Goal: Task Accomplishment & Management: Complete application form

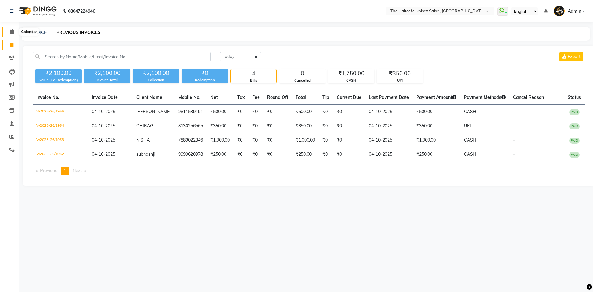
click at [12, 30] on icon at bounding box center [12, 31] width 4 height 5
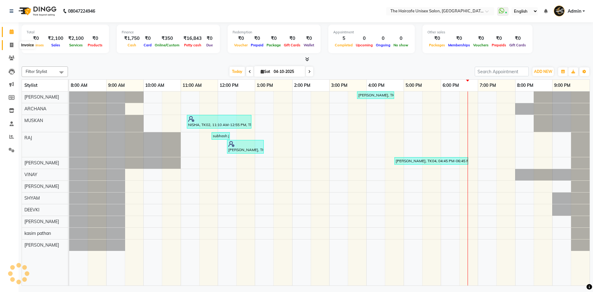
click at [10, 45] on icon at bounding box center [11, 45] width 3 height 5
select select "service"
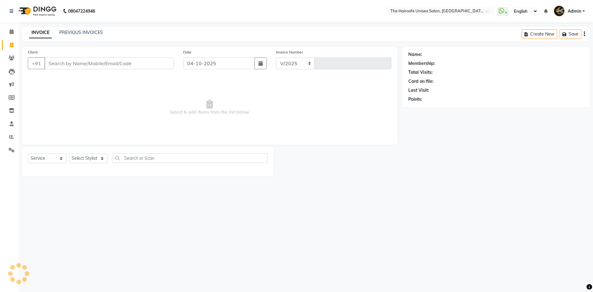
select select "7412"
type input "1957"
click at [99, 161] on select "Select Stylist [PERSON_NAME] ARCHANA DEEVKI KAJAL [PERSON_NAME] pathan [PERSON_…" at bounding box center [88, 158] width 39 height 10
select select "64976"
click at [69, 153] on select "Select Stylist [PERSON_NAME] ARCHANA DEEVKI KAJAL [PERSON_NAME] pathan [PERSON_…" at bounding box center [88, 158] width 39 height 10
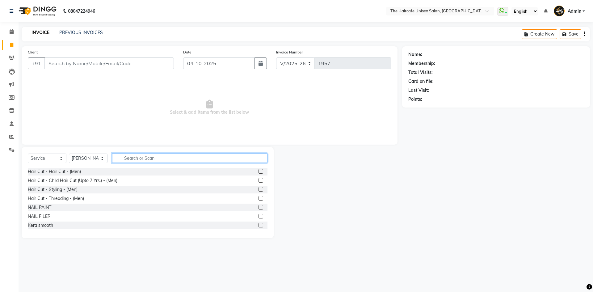
click at [125, 154] on input "text" at bounding box center [189, 158] width 155 height 10
type input "cut"
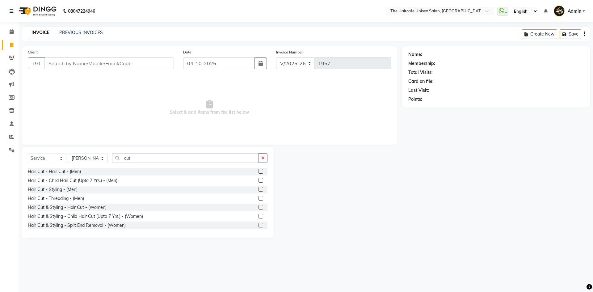
click at [258, 173] on label at bounding box center [260, 171] width 5 height 5
click at [258, 173] on input "checkbox" at bounding box center [260, 171] width 4 height 4
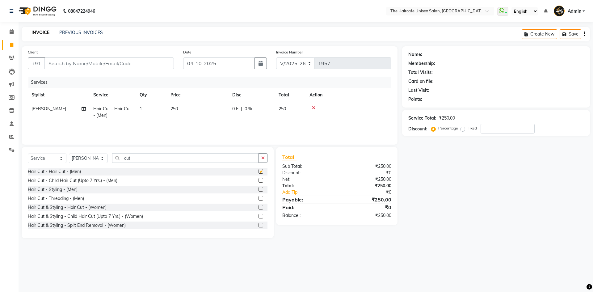
checkbox input "false"
click at [230, 159] on input "cut" at bounding box center [185, 158] width 147 height 10
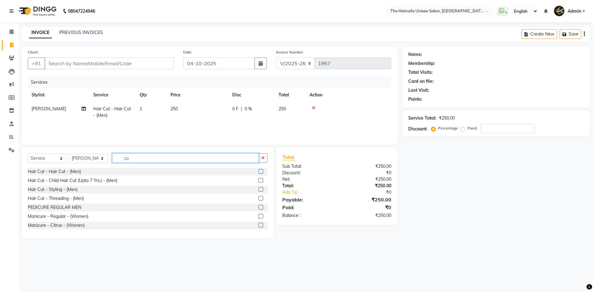
type input "c"
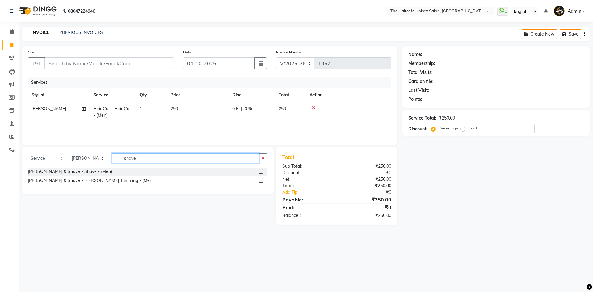
type input "shave"
click at [261, 182] on label at bounding box center [260, 180] width 5 height 5
click at [261, 182] on input "checkbox" at bounding box center [260, 180] width 4 height 4
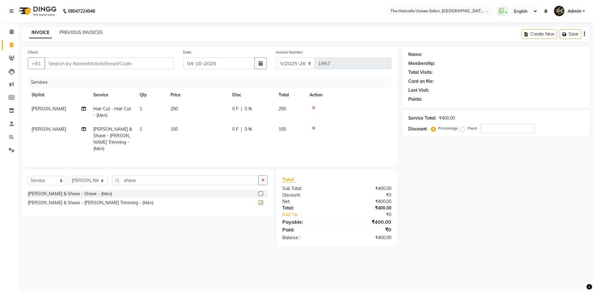
checkbox input "false"
click at [200, 177] on input "shave" at bounding box center [185, 180] width 147 height 10
type input "s"
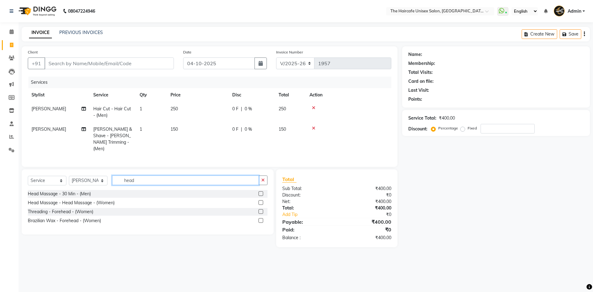
type input "head"
click at [259, 191] on label at bounding box center [260, 193] width 5 height 5
click at [259, 192] on input "checkbox" at bounding box center [260, 194] width 4 height 4
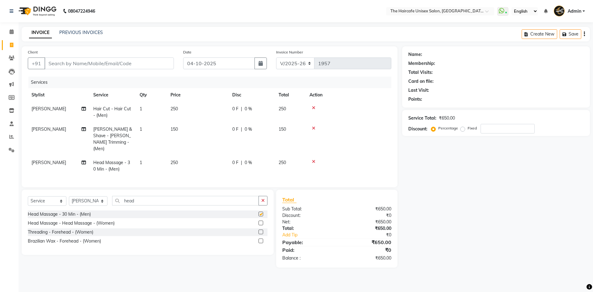
checkbox input "false"
click at [467, 131] on label "Fixed" at bounding box center [471, 128] width 9 height 6
click at [463, 130] on input "Fixed" at bounding box center [463, 128] width 4 height 4
radio input "true"
click at [495, 129] on input "number" at bounding box center [507, 129] width 54 height 10
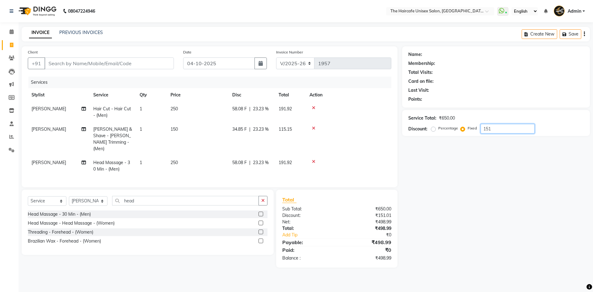
type input "151"
click at [240, 159] on span "58.08 F" at bounding box center [239, 162] width 15 height 6
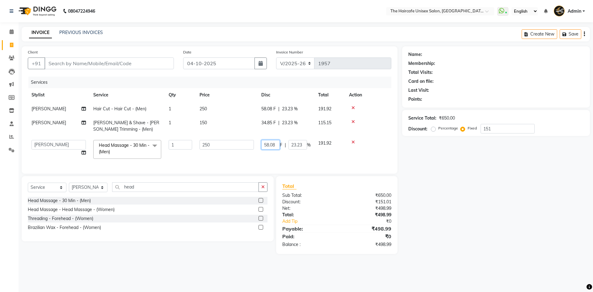
click at [277, 144] on input "58.08" at bounding box center [270, 145] width 19 height 10
type input "58.07"
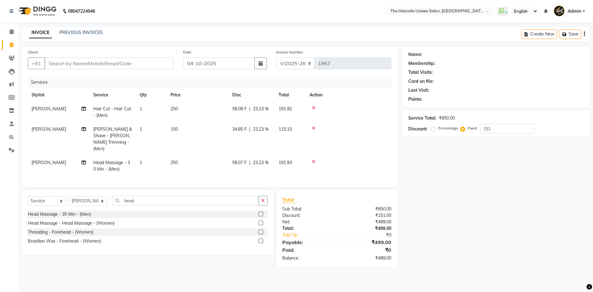
click at [445, 211] on div "Name: Membership: Total Visits: Card on file: Last Visit: Points: Service Total…" at bounding box center [498, 156] width 192 height 221
click at [144, 66] on input "Client" at bounding box center [108, 63] width 129 height 12
type input "7"
radio input "true"
type input "0"
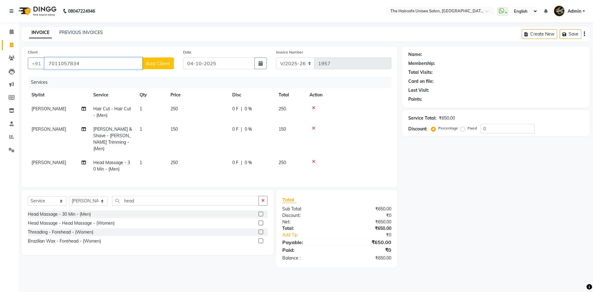
type input "7011057834"
click at [161, 63] on span "Add Client" at bounding box center [158, 63] width 24 height 6
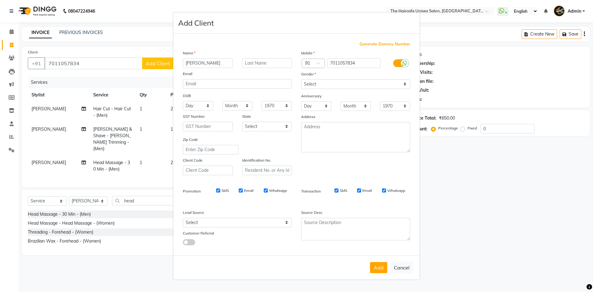
type input "[PERSON_NAME]"
type input "singh"
click at [318, 82] on select "Select [DEMOGRAPHIC_DATA] [DEMOGRAPHIC_DATA] Other Prefer Not To Say" at bounding box center [355, 84] width 109 height 10
select select "[DEMOGRAPHIC_DATA]"
click at [301, 79] on select "Select [DEMOGRAPHIC_DATA] [DEMOGRAPHIC_DATA] Other Prefer Not To Say" at bounding box center [355, 84] width 109 height 10
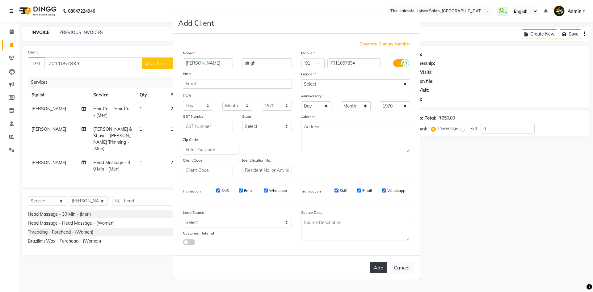
click at [381, 264] on button "Add" at bounding box center [378, 267] width 17 height 11
select select
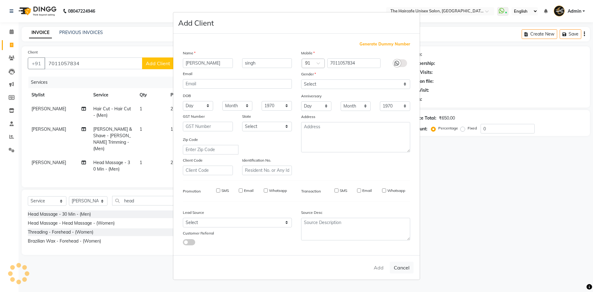
select select
checkbox input "false"
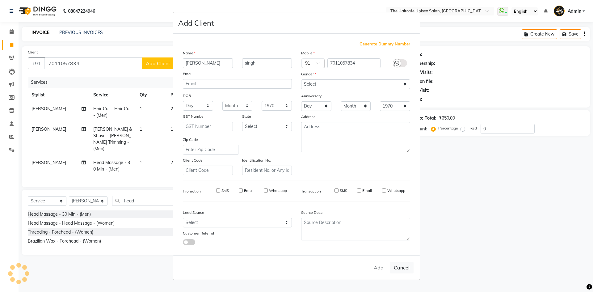
checkbox input "false"
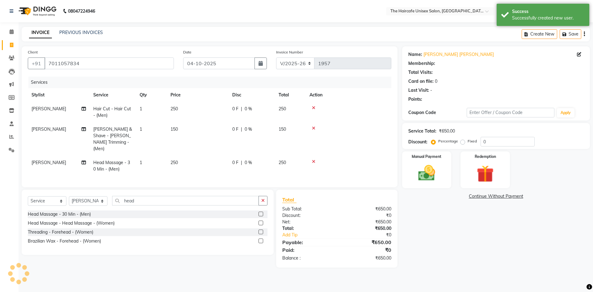
select select "1: Object"
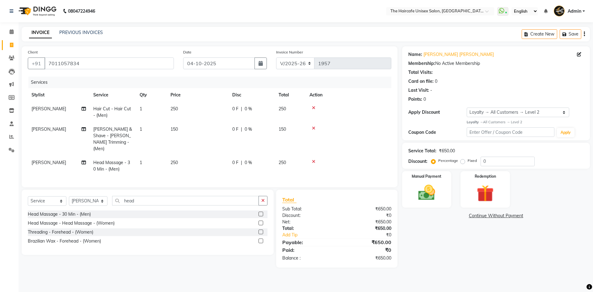
click at [312, 159] on icon at bounding box center [313, 161] width 3 height 4
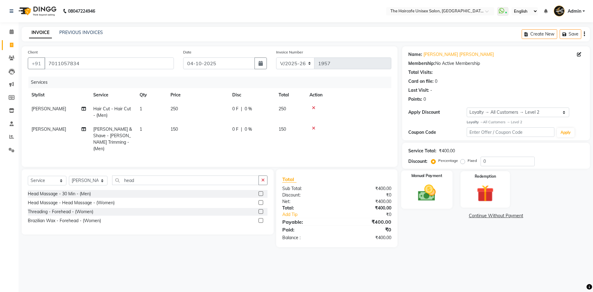
click at [418, 185] on img at bounding box center [426, 192] width 29 height 20
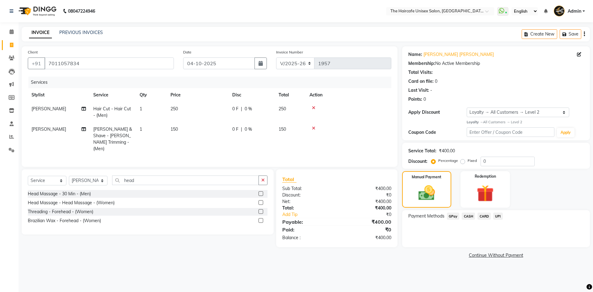
click at [495, 216] on span "UPI" at bounding box center [498, 215] width 10 height 7
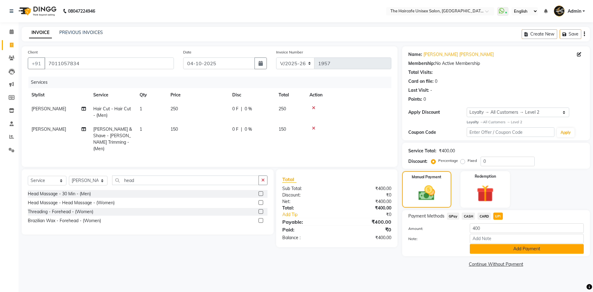
click at [490, 249] on button "Add Payment" at bounding box center [526, 249] width 114 height 10
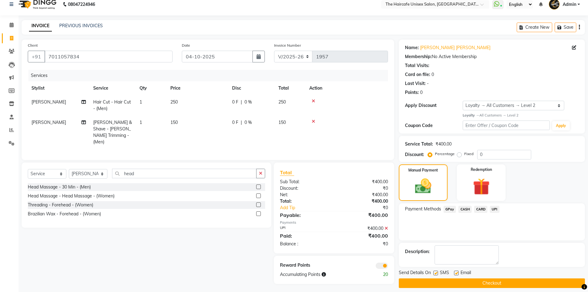
scroll to position [12, 0]
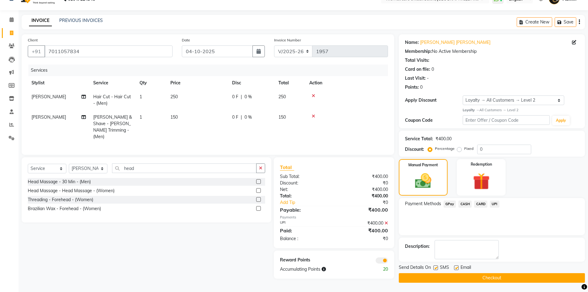
click at [441, 279] on button "Checkout" at bounding box center [492, 278] width 186 height 10
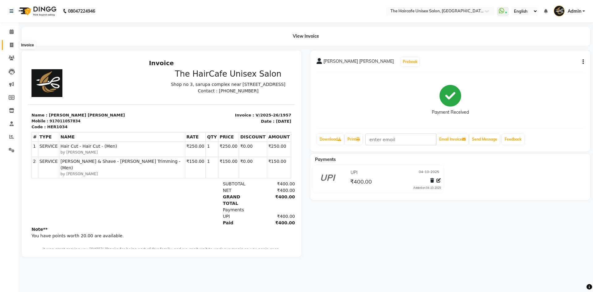
click at [13, 43] on icon at bounding box center [11, 45] width 3 height 5
select select "service"
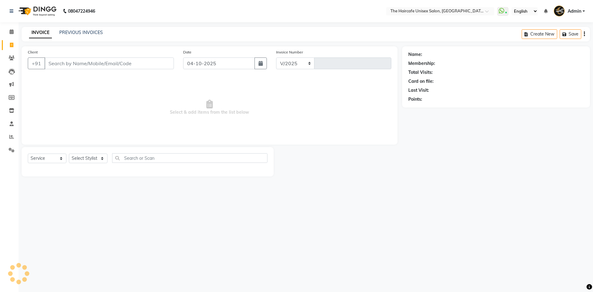
select select "7412"
type input "1958"
type input "9811115846"
click at [157, 64] on span "Add Client" at bounding box center [158, 63] width 24 height 6
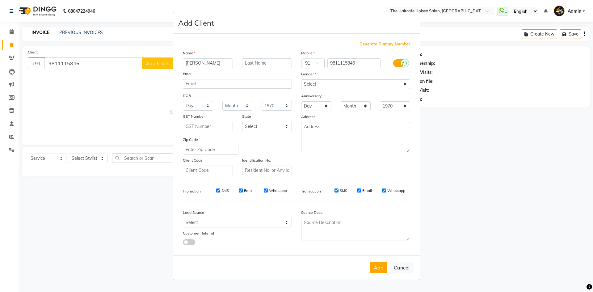
type input "[PERSON_NAME]"
type input "mehta"
click at [327, 88] on select "Select [DEMOGRAPHIC_DATA] [DEMOGRAPHIC_DATA] Other Prefer Not To Say" at bounding box center [355, 84] width 109 height 10
select select "[DEMOGRAPHIC_DATA]"
click at [301, 79] on select "Select [DEMOGRAPHIC_DATA] [DEMOGRAPHIC_DATA] Other Prefer Not To Say" at bounding box center [355, 84] width 109 height 10
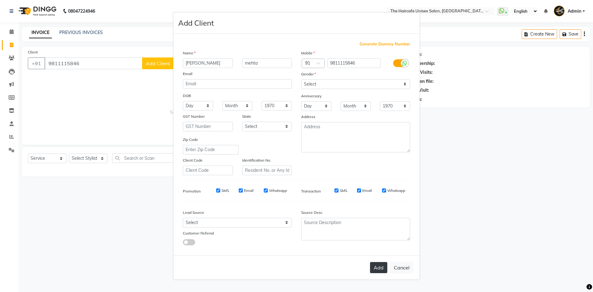
click at [382, 267] on button "Add" at bounding box center [378, 267] width 17 height 11
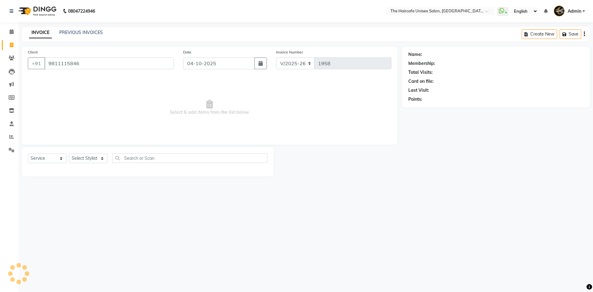
select select
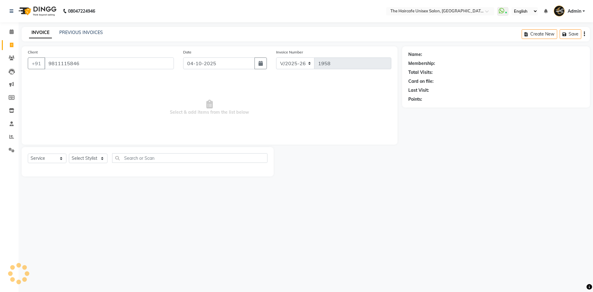
select select
checkbox input "false"
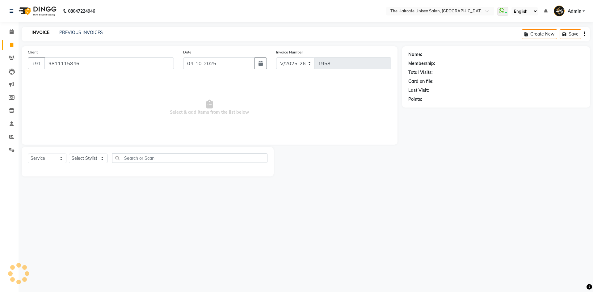
checkbox input "false"
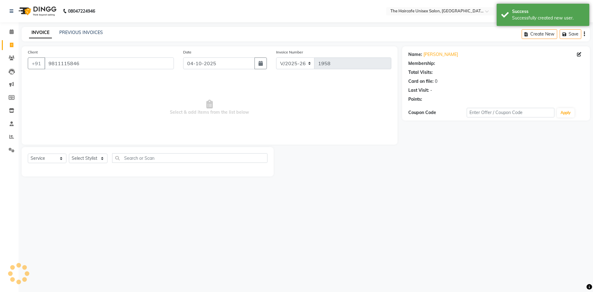
select select "1: Object"
click at [83, 159] on select "Select Stylist [PERSON_NAME] ARCHANA DEEVKI KAJAL [PERSON_NAME] pathan [PERSON_…" at bounding box center [88, 158] width 39 height 10
select select "64976"
click at [69, 153] on select "Select Stylist [PERSON_NAME] ARCHANA DEEVKI KAJAL [PERSON_NAME] pathan [PERSON_…" at bounding box center [88, 158] width 39 height 10
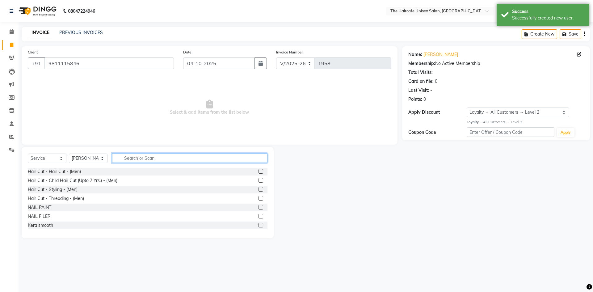
click at [136, 160] on input "text" at bounding box center [189, 158] width 155 height 10
type input "cut"
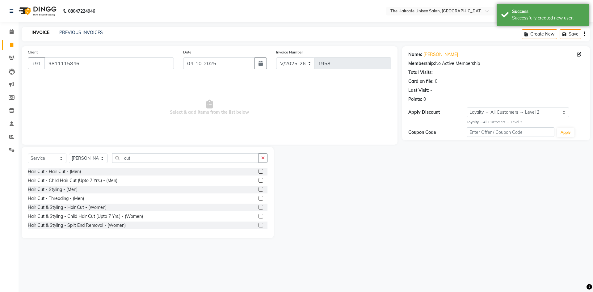
click at [258, 170] on label at bounding box center [260, 171] width 5 height 5
click at [258, 170] on input "checkbox" at bounding box center [260, 171] width 4 height 4
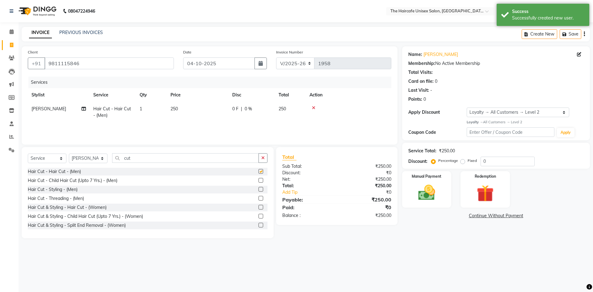
checkbox input "false"
click at [231, 109] on td "0 F | 0 %" at bounding box center [251, 112] width 46 height 20
click at [264, 112] on input "0" at bounding box center [270, 111] width 19 height 10
type input "150"
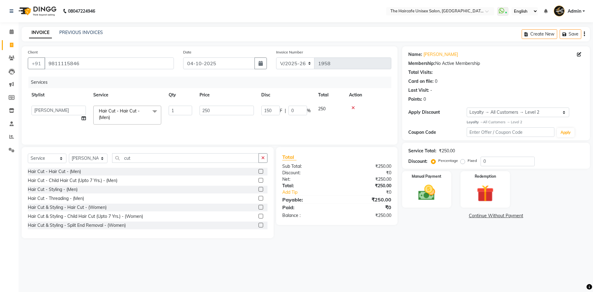
drag, startPoint x: 426, startPoint y: 260, endPoint x: 425, endPoint y: 256, distance: 4.1
click at [426, 260] on div "08047224946 Select Location × The Haircafe Unisex Salon, [GEOGRAPHIC_DATA] Eros…" at bounding box center [296, 146] width 593 height 292
click at [428, 192] on img at bounding box center [426, 192] width 29 height 20
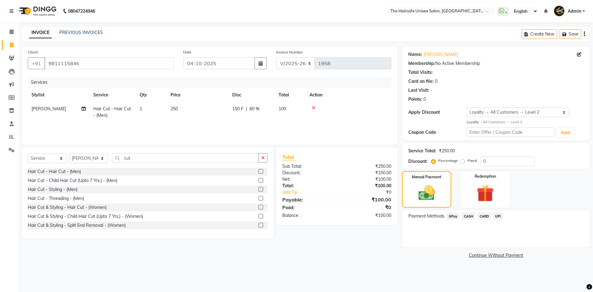
click at [499, 215] on span "UPI" at bounding box center [498, 215] width 10 height 7
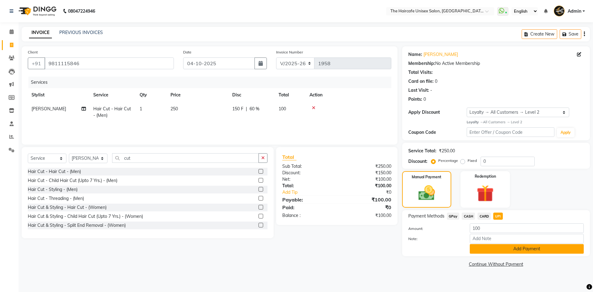
click at [503, 248] on button "Add Payment" at bounding box center [526, 249] width 114 height 10
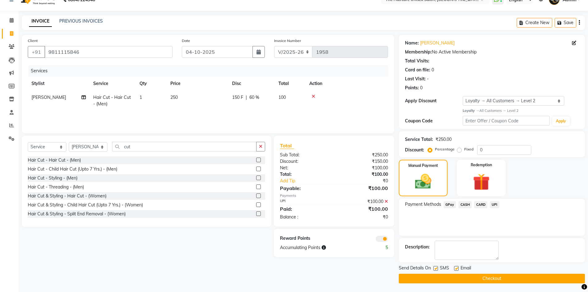
scroll to position [12, 0]
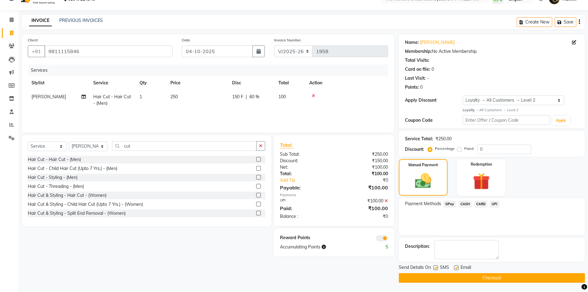
click at [487, 279] on button "Checkout" at bounding box center [492, 278] width 186 height 10
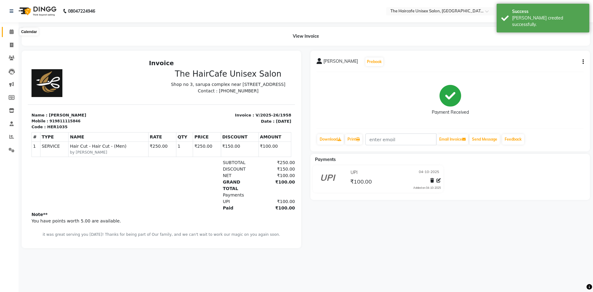
click at [13, 30] on icon at bounding box center [12, 31] width 4 height 5
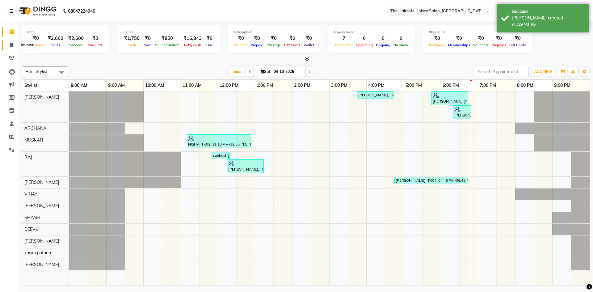
click at [12, 48] on span at bounding box center [11, 45] width 11 height 7
select select "service"
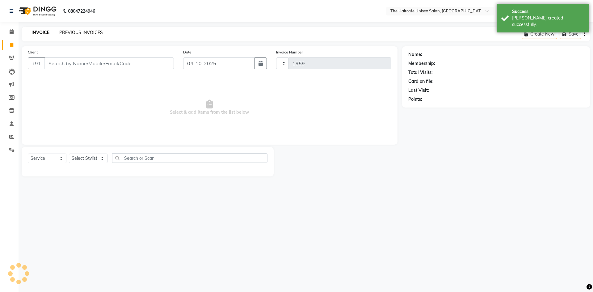
click at [87, 33] on link "PREVIOUS INVOICES" at bounding box center [81, 33] width 44 height 6
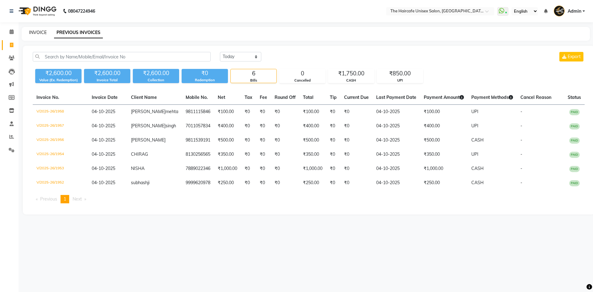
click at [41, 31] on link "INVOICE" at bounding box center [38, 33] width 18 height 6
select select "7412"
select select "service"
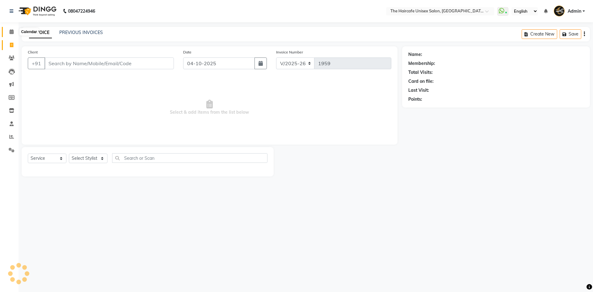
click at [9, 29] on span at bounding box center [11, 31] width 11 height 7
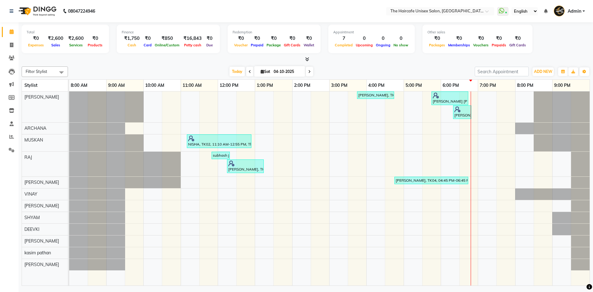
click at [307, 57] on icon at bounding box center [307, 59] width 4 height 5
